Goal: Information Seeking & Learning: Compare options

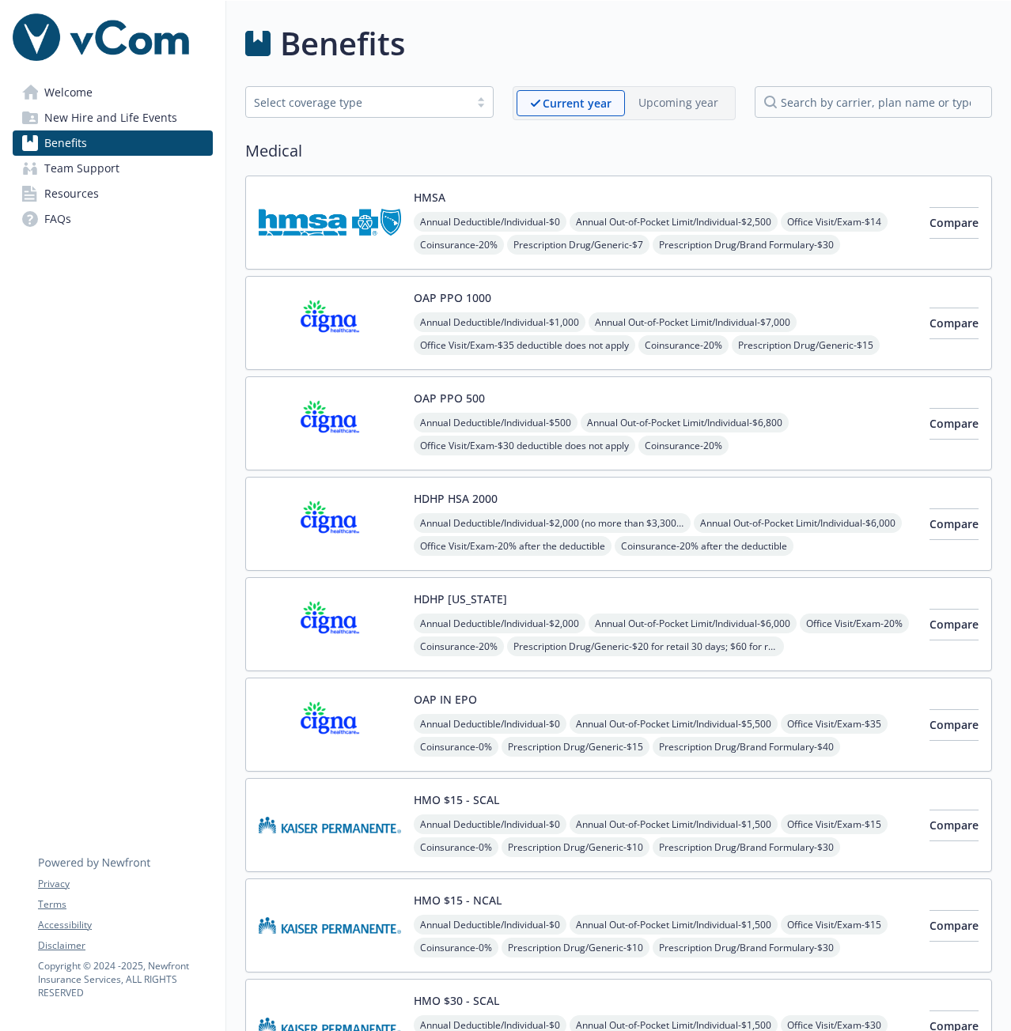
click at [473, 105] on div at bounding box center [481, 102] width 24 height 13
click at [475, 60] on div "Benefits" at bounding box center [618, 43] width 747 height 47
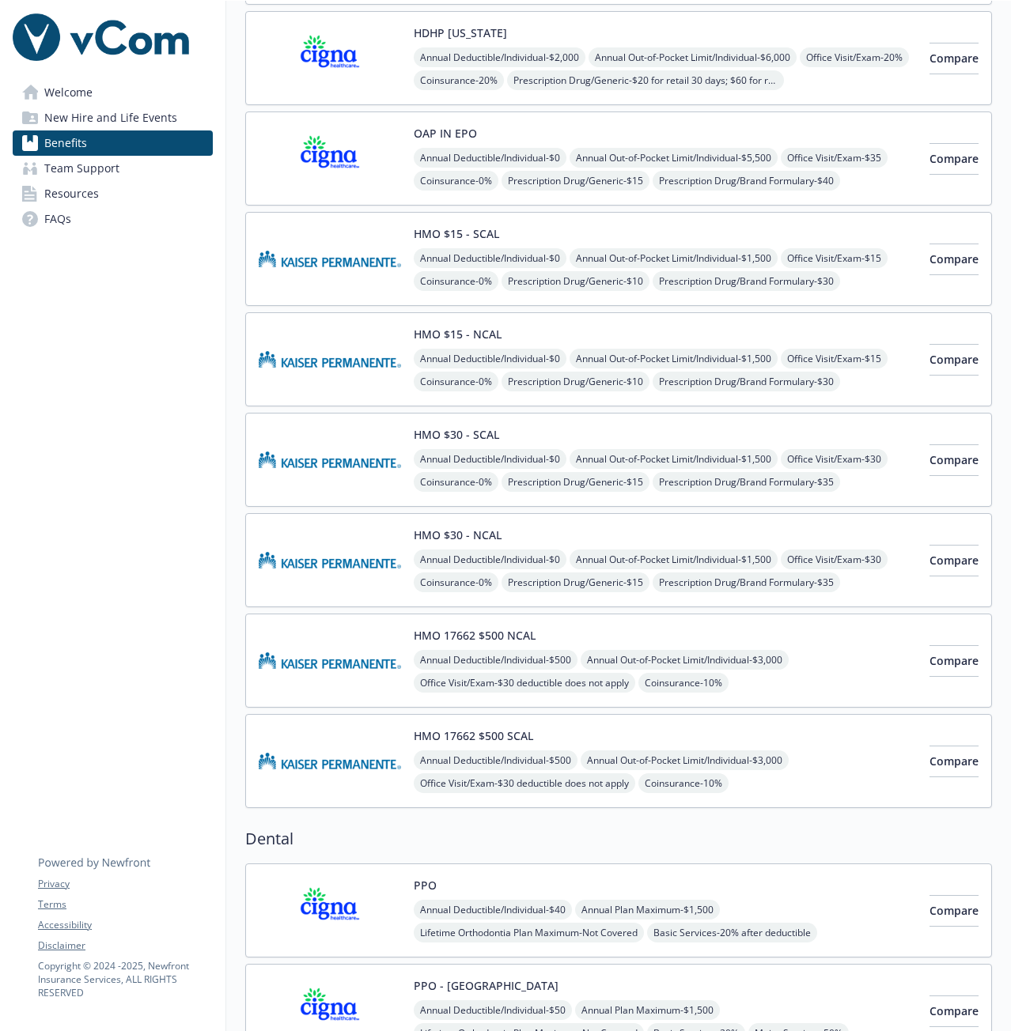
scroll to position [554, 0]
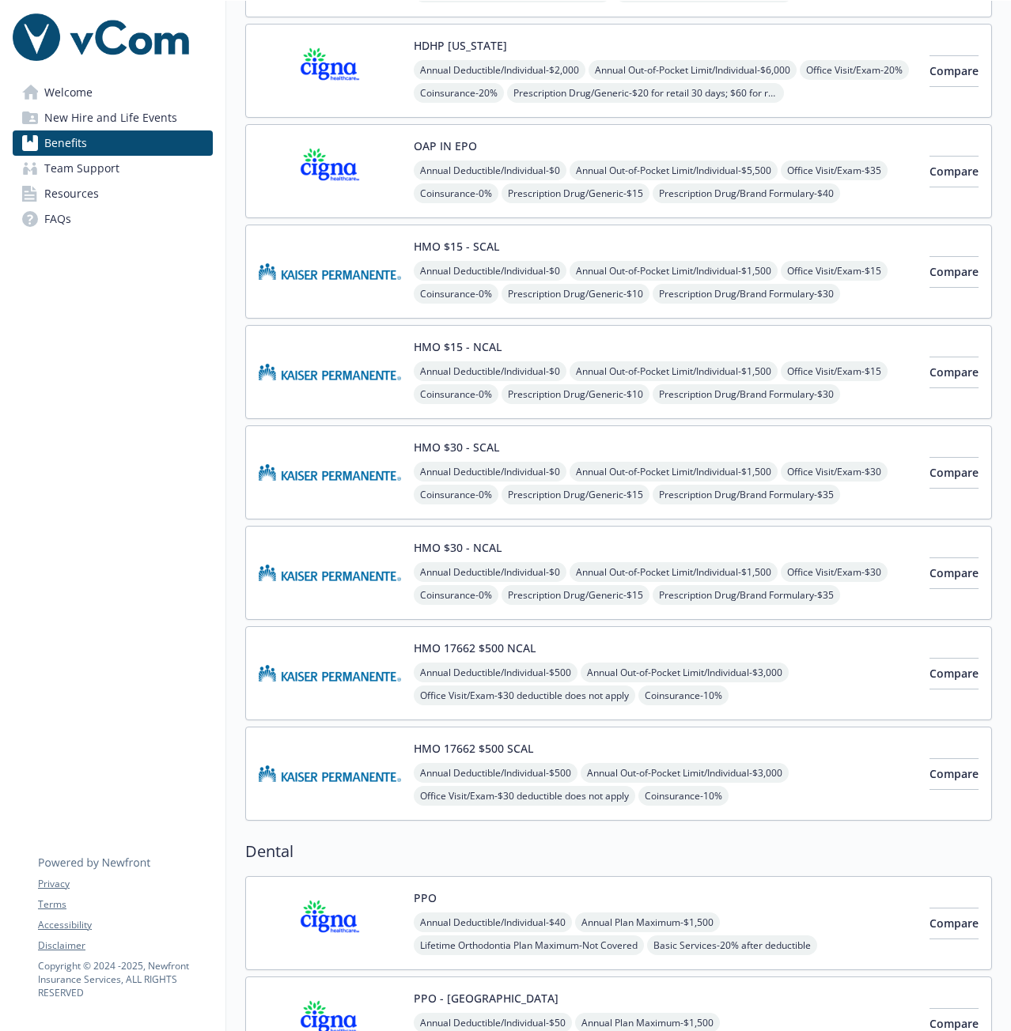
click at [370, 775] on img at bounding box center [330, 773] width 142 height 67
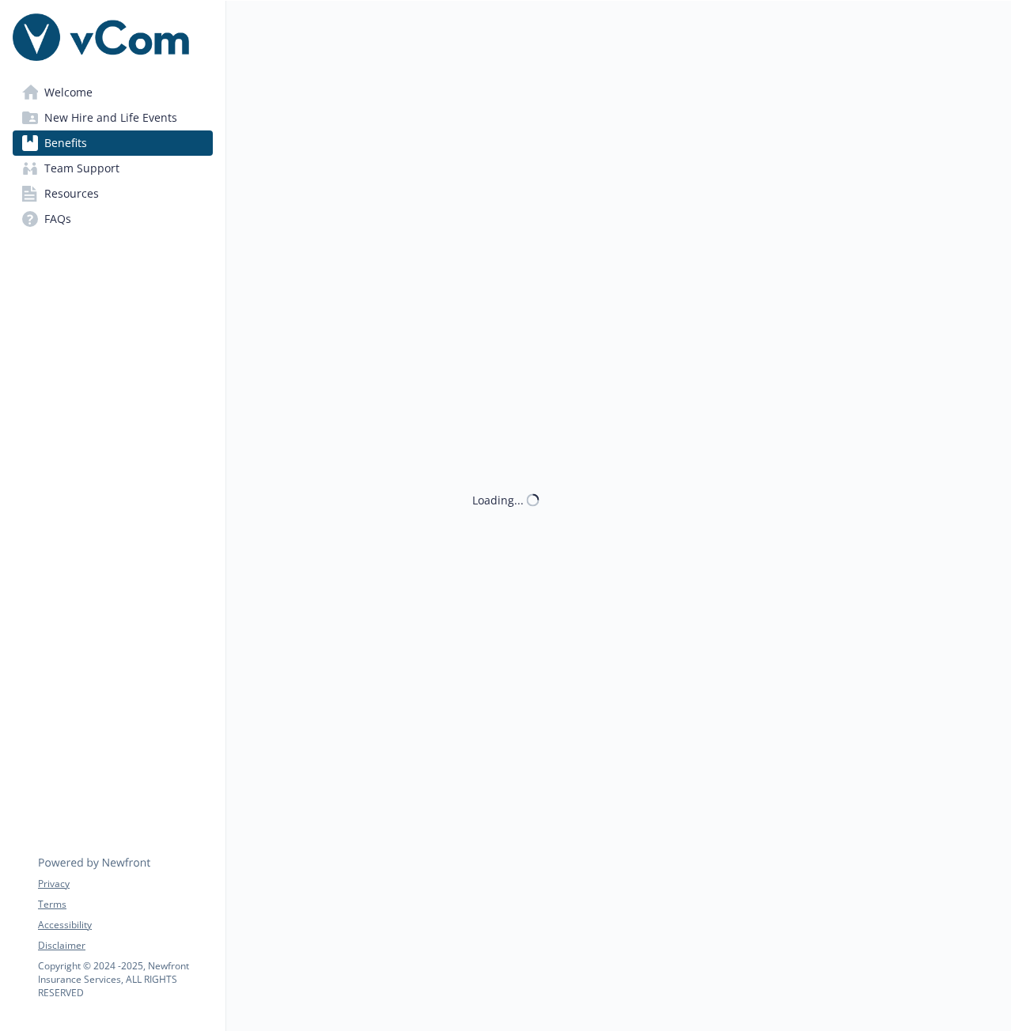
scroll to position [554, 0]
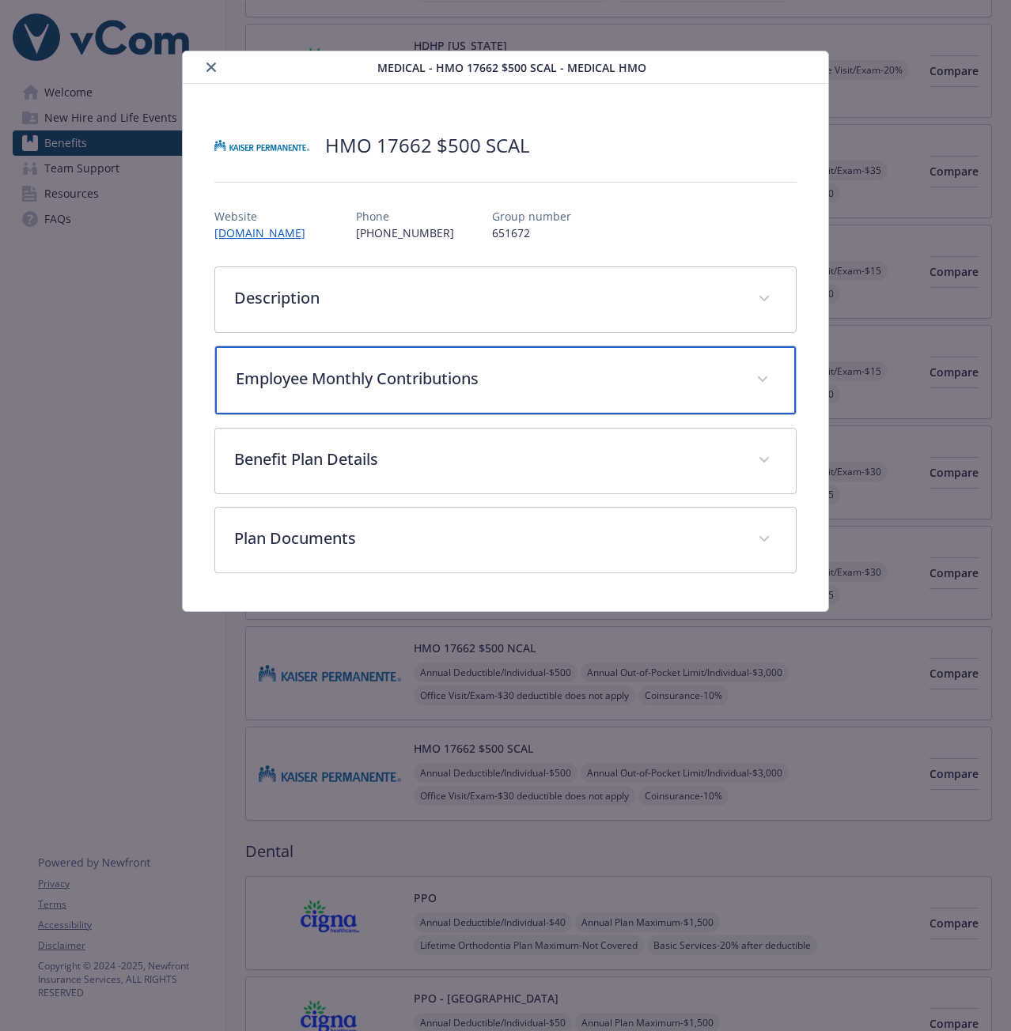
click at [392, 373] on p "Employee Monthly Contributions" at bounding box center [486, 379] width 501 height 24
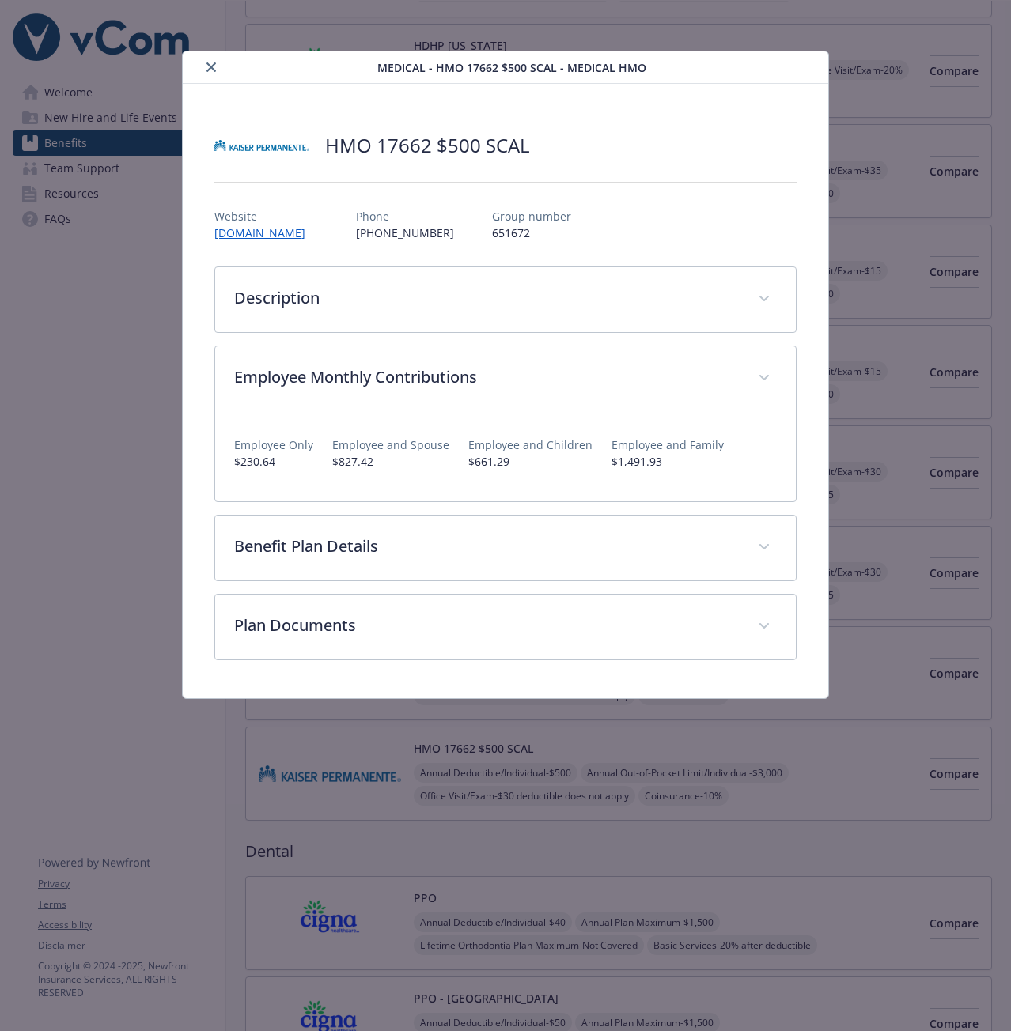
click at [218, 70] on button "close" at bounding box center [211, 67] width 19 height 19
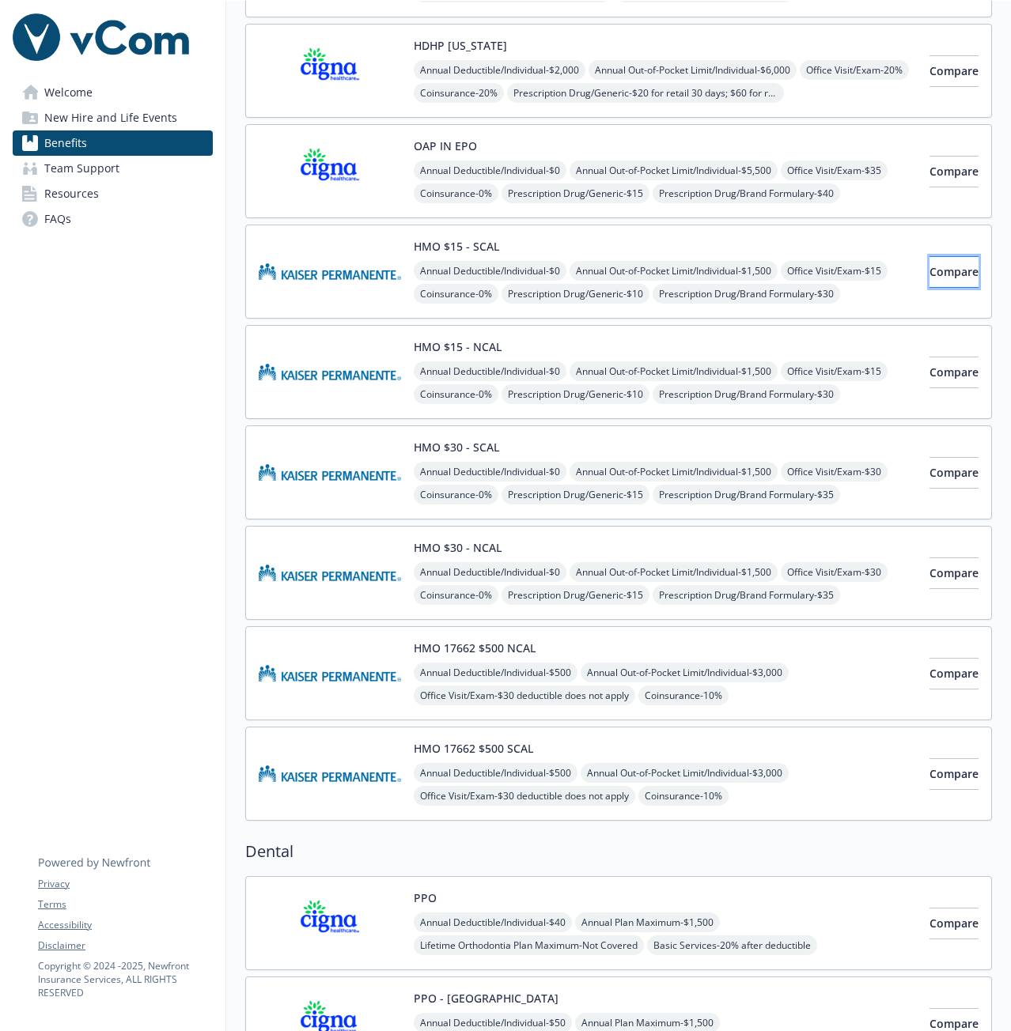
click at [929, 270] on span "Compare" at bounding box center [953, 271] width 49 height 15
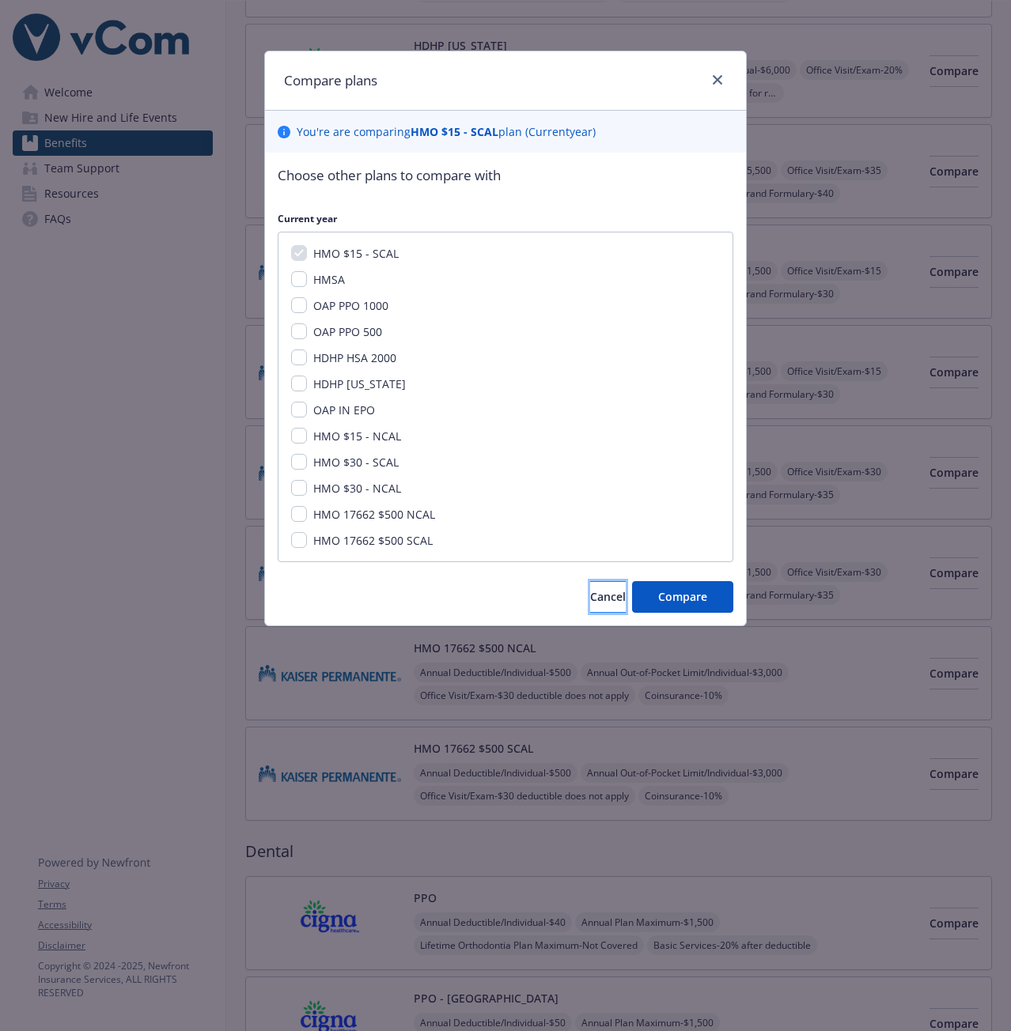
click at [590, 597] on span "Cancel" at bounding box center [608, 596] width 36 height 15
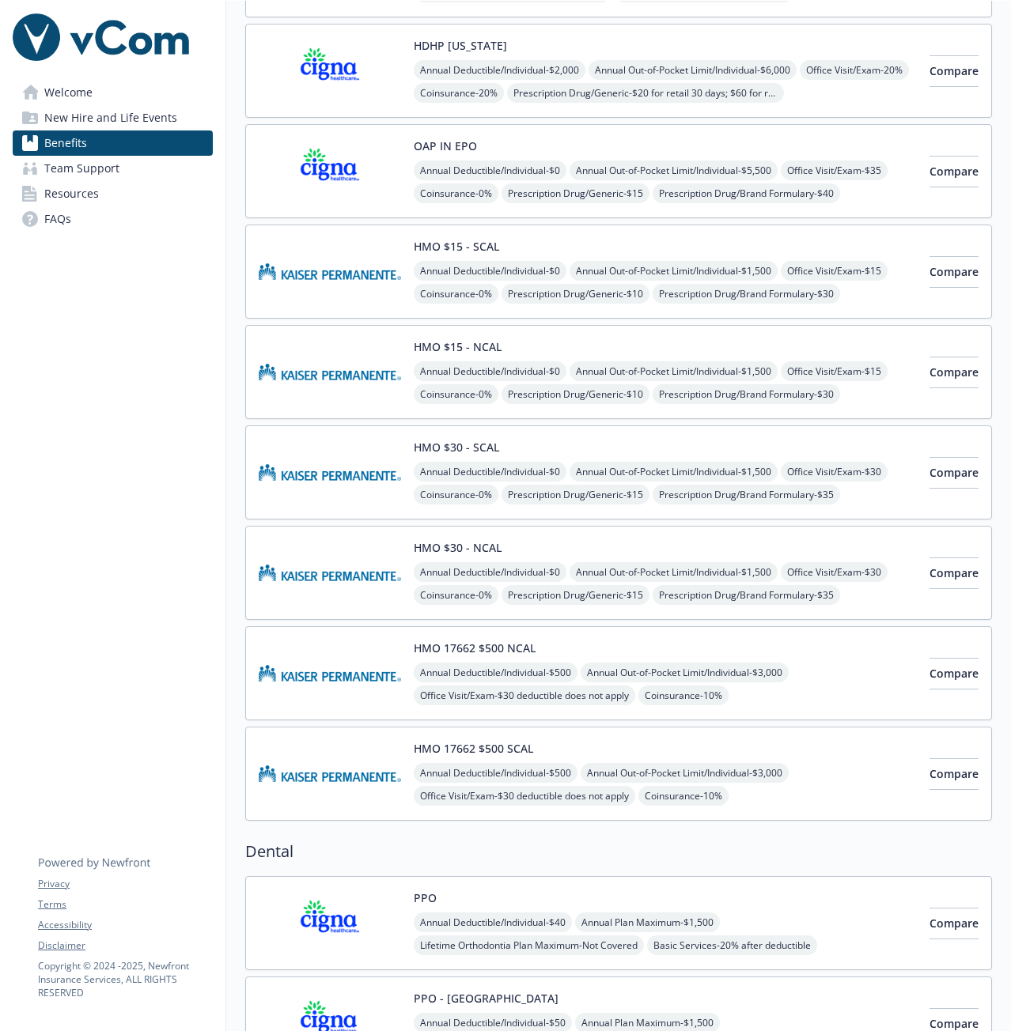
click at [490, 345] on button "HMO $15 - NCAL" at bounding box center [458, 347] width 88 height 17
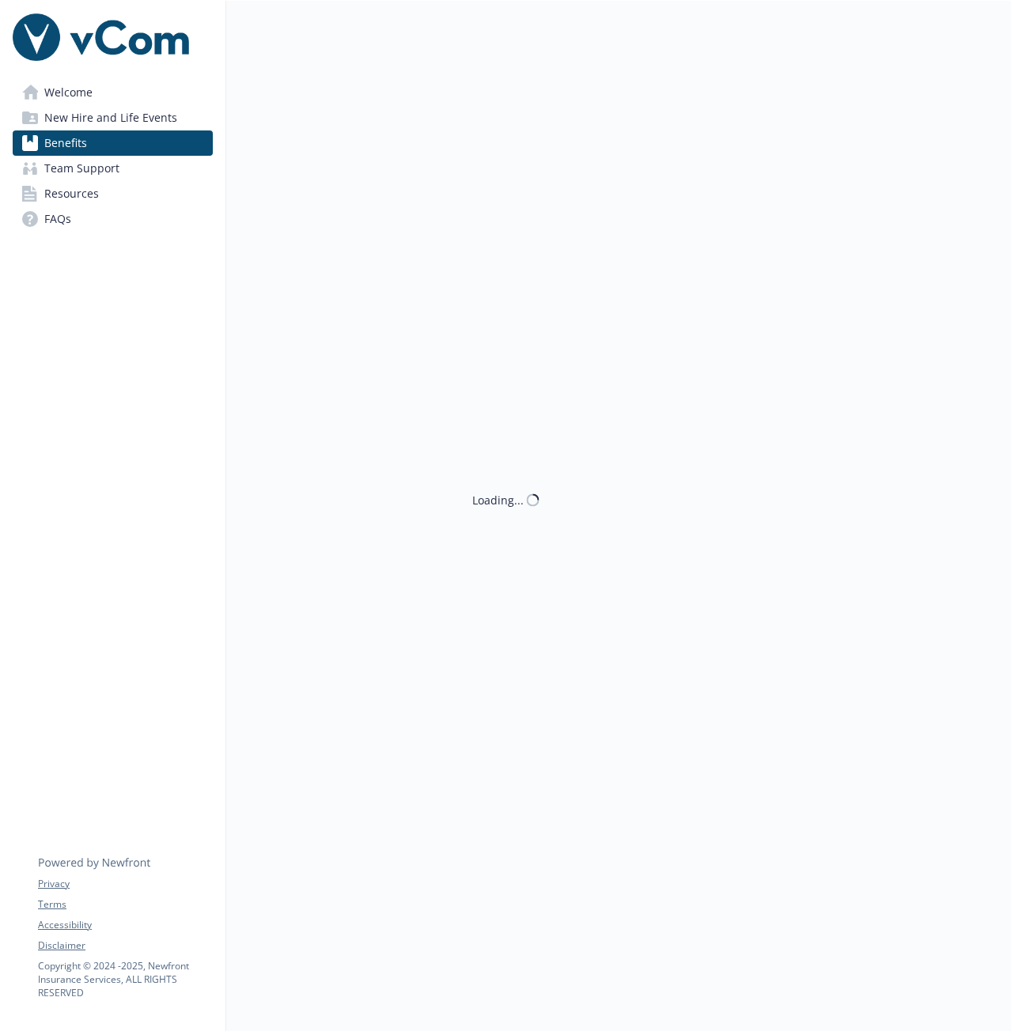
scroll to position [554, 0]
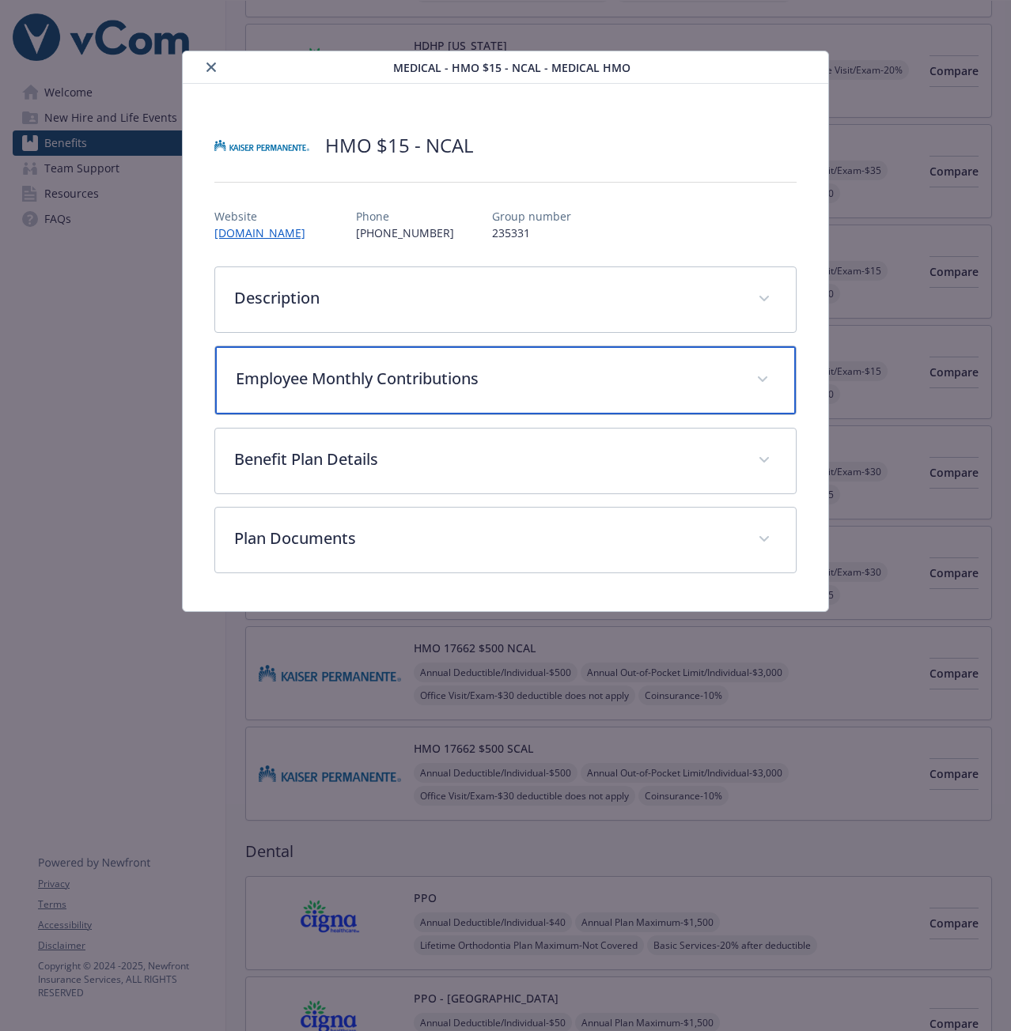
click at [387, 377] on p "Employee Monthly Contributions" at bounding box center [486, 379] width 501 height 24
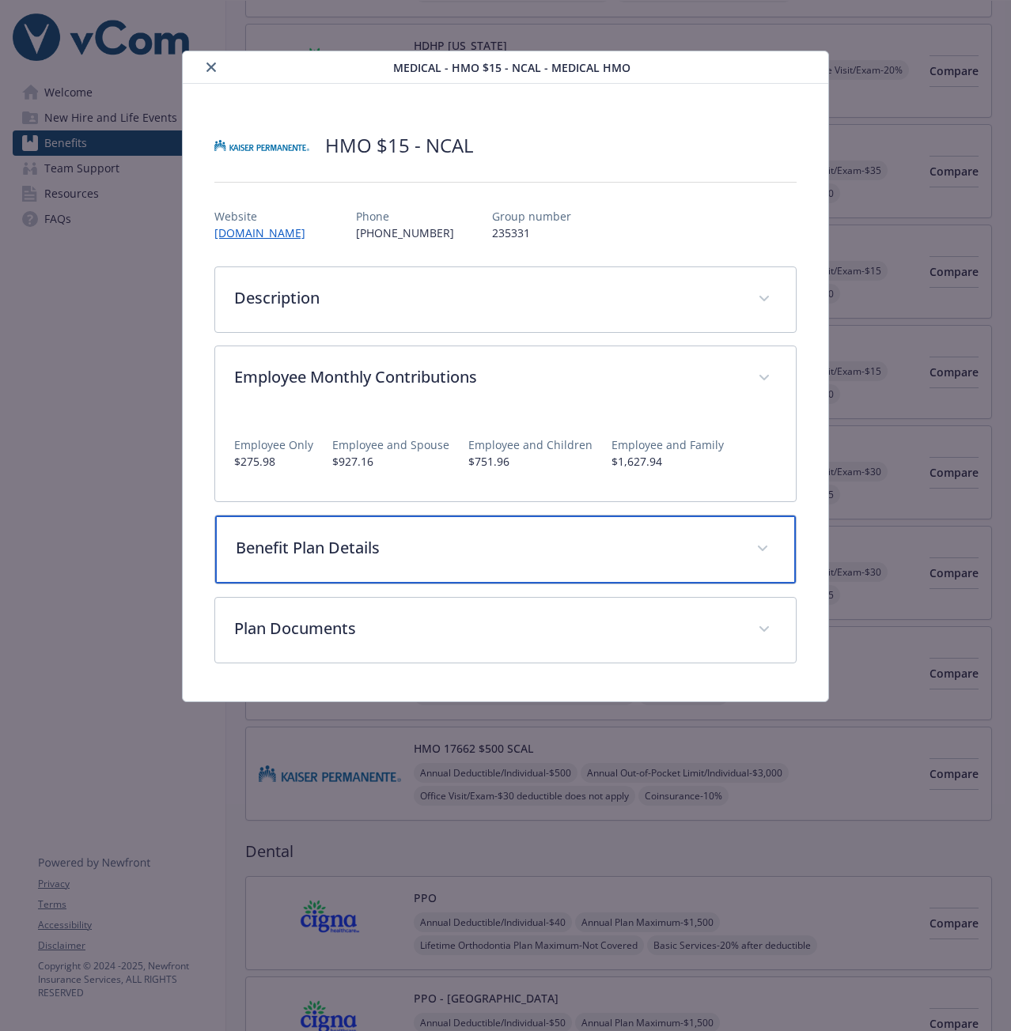
click at [422, 565] on div "Benefit Plan Details" at bounding box center [505, 550] width 581 height 68
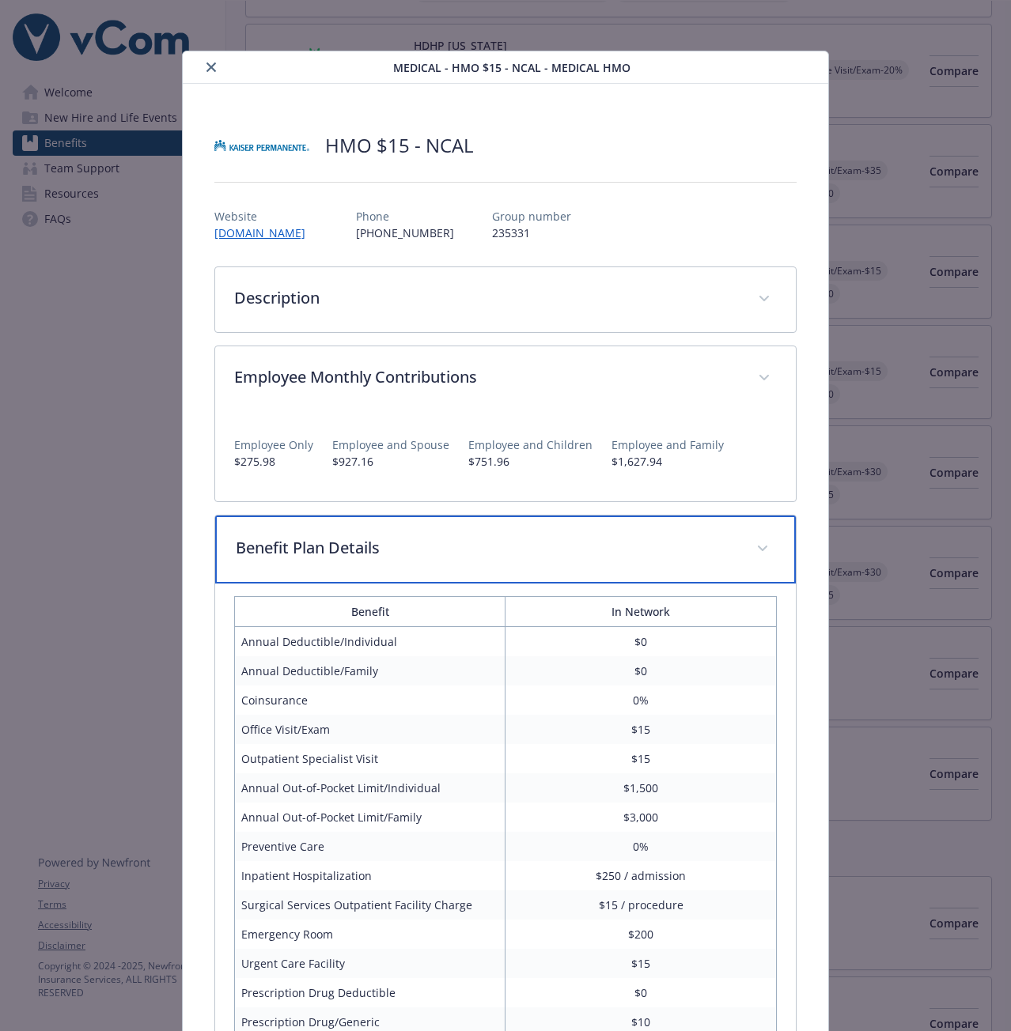
click at [424, 559] on p "Benefit Plan Details" at bounding box center [486, 548] width 501 height 24
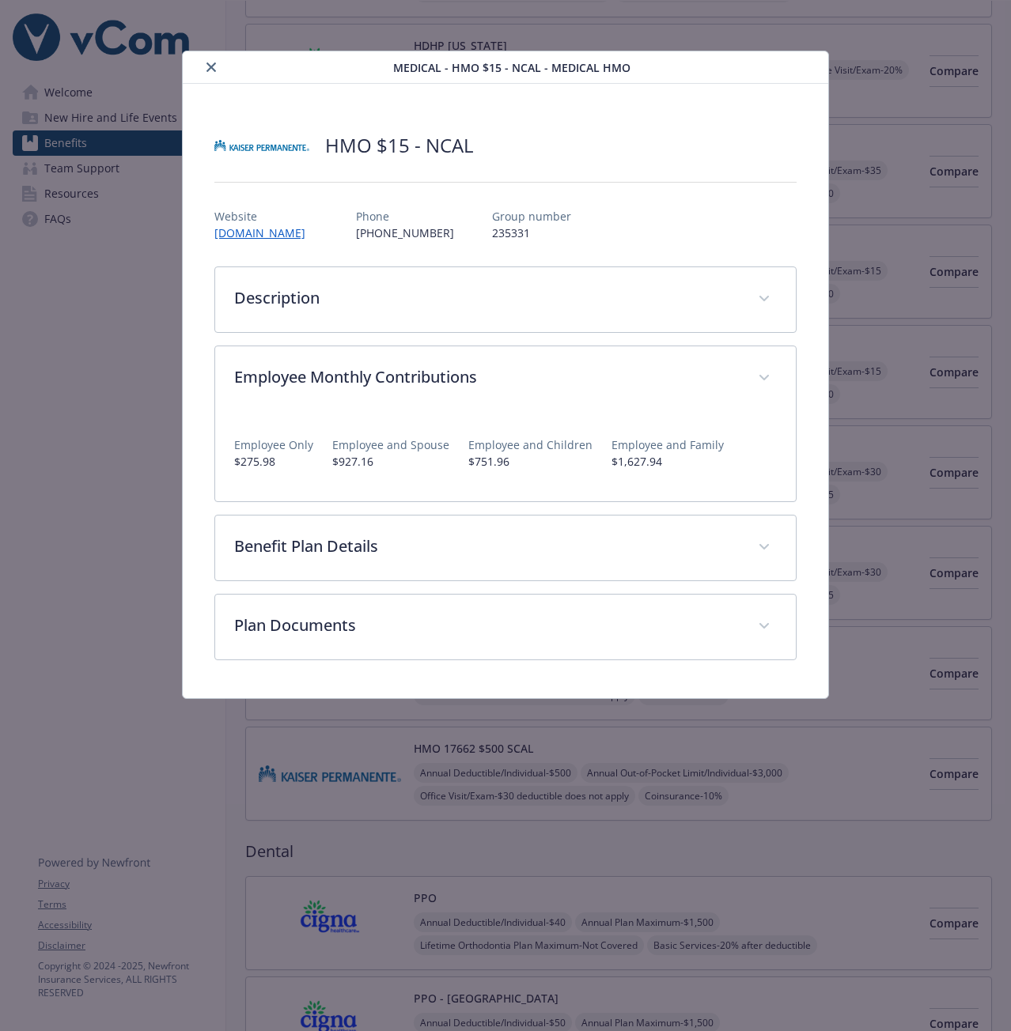
click at [213, 69] on icon "close" at bounding box center [210, 66] width 9 height 9
